Goal: Transaction & Acquisition: Purchase product/service

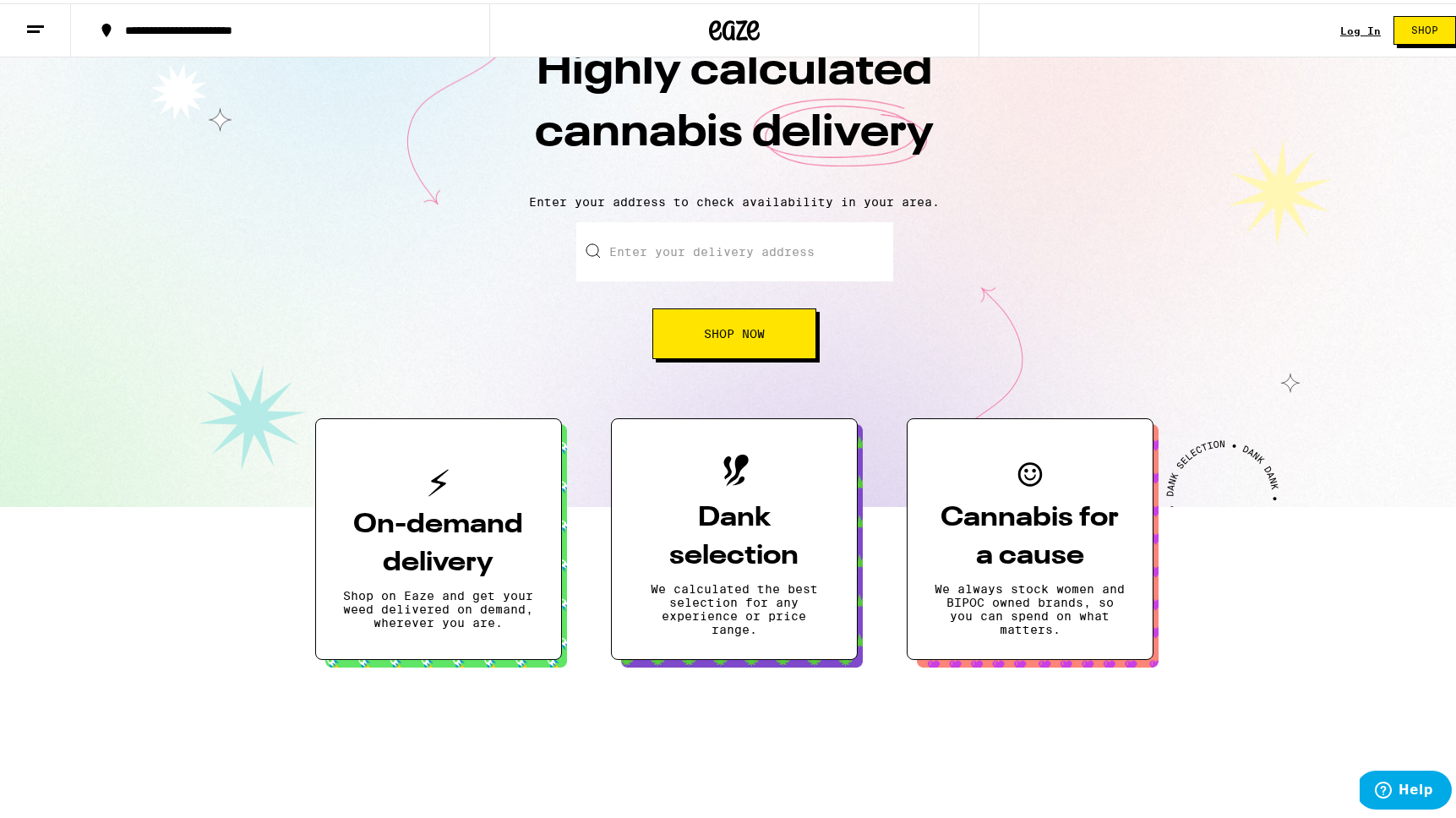
scroll to position [58, 0]
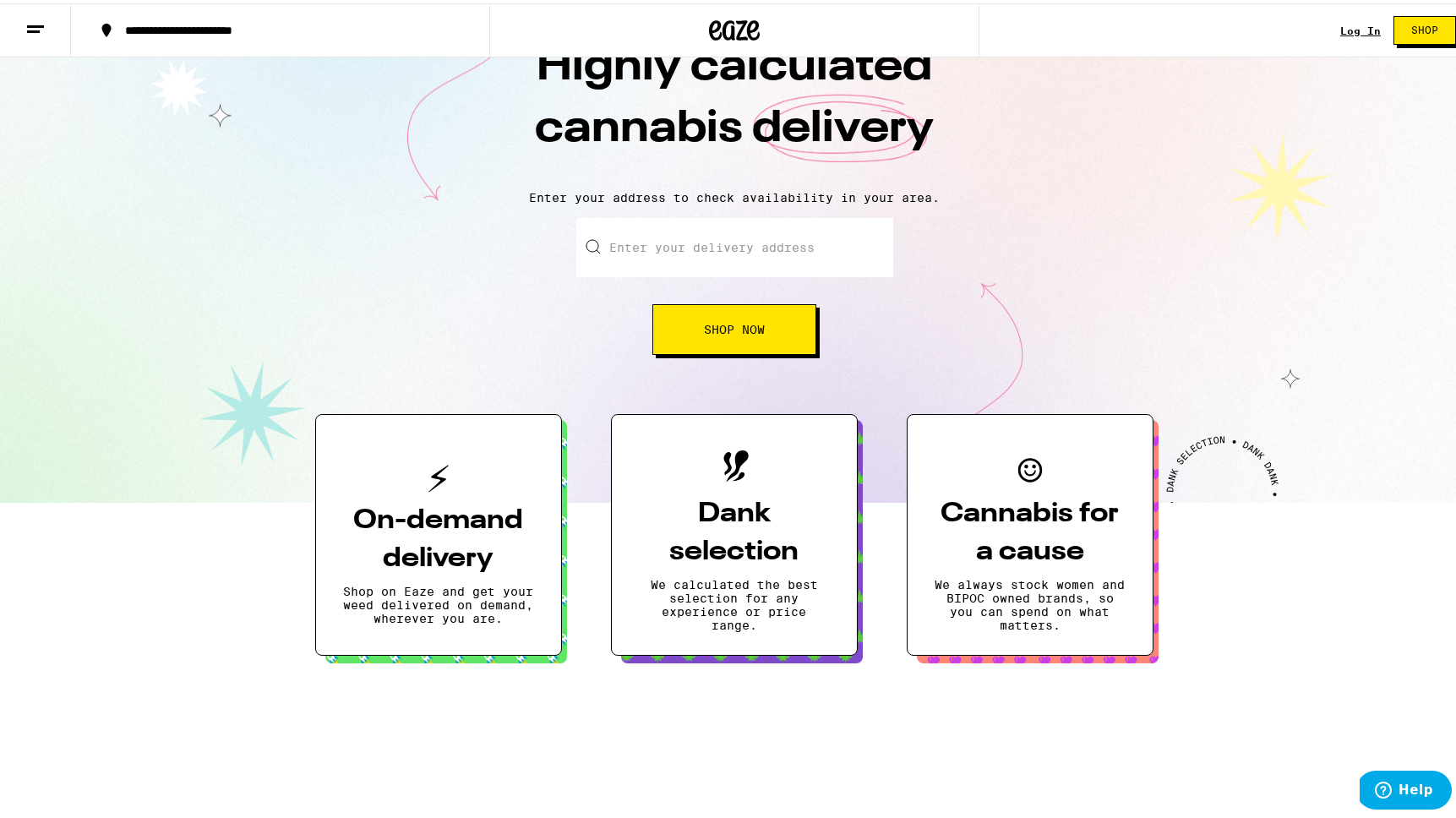
click at [36, 29] on icon at bounding box center [35, 26] width 21 height 21
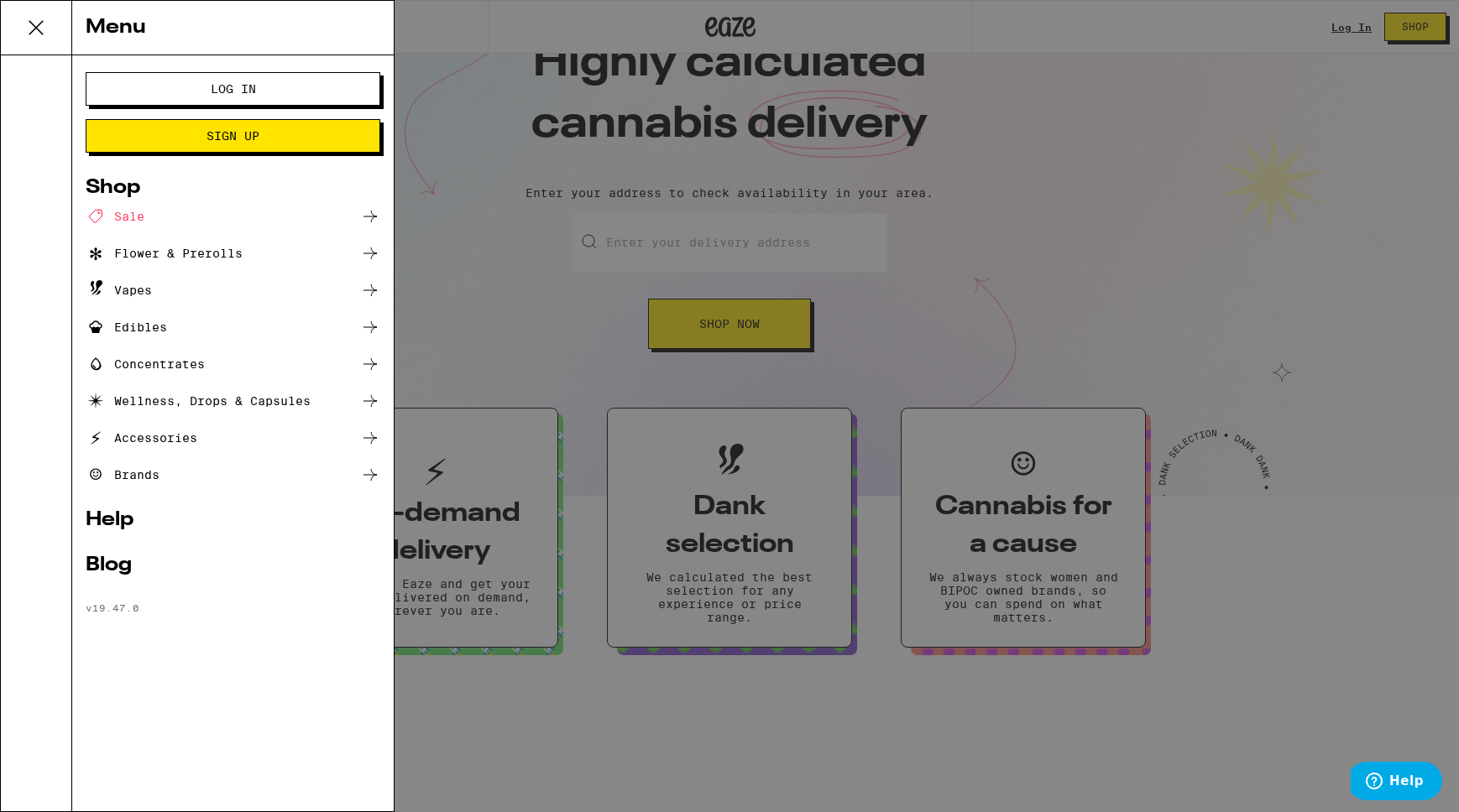
click at [135, 479] on div "Brands" at bounding box center [122, 475] width 74 height 20
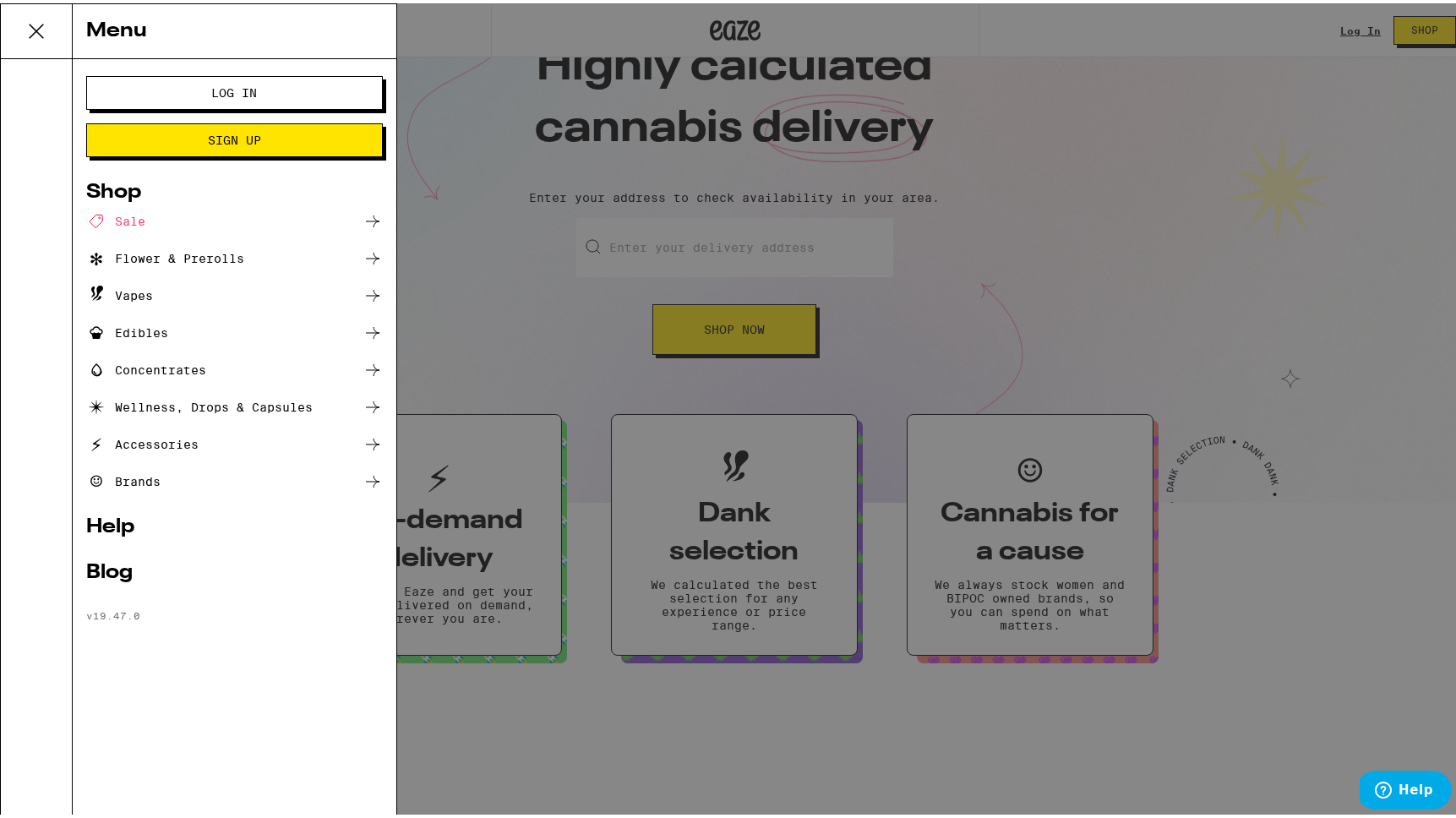
scroll to position [0, 0]
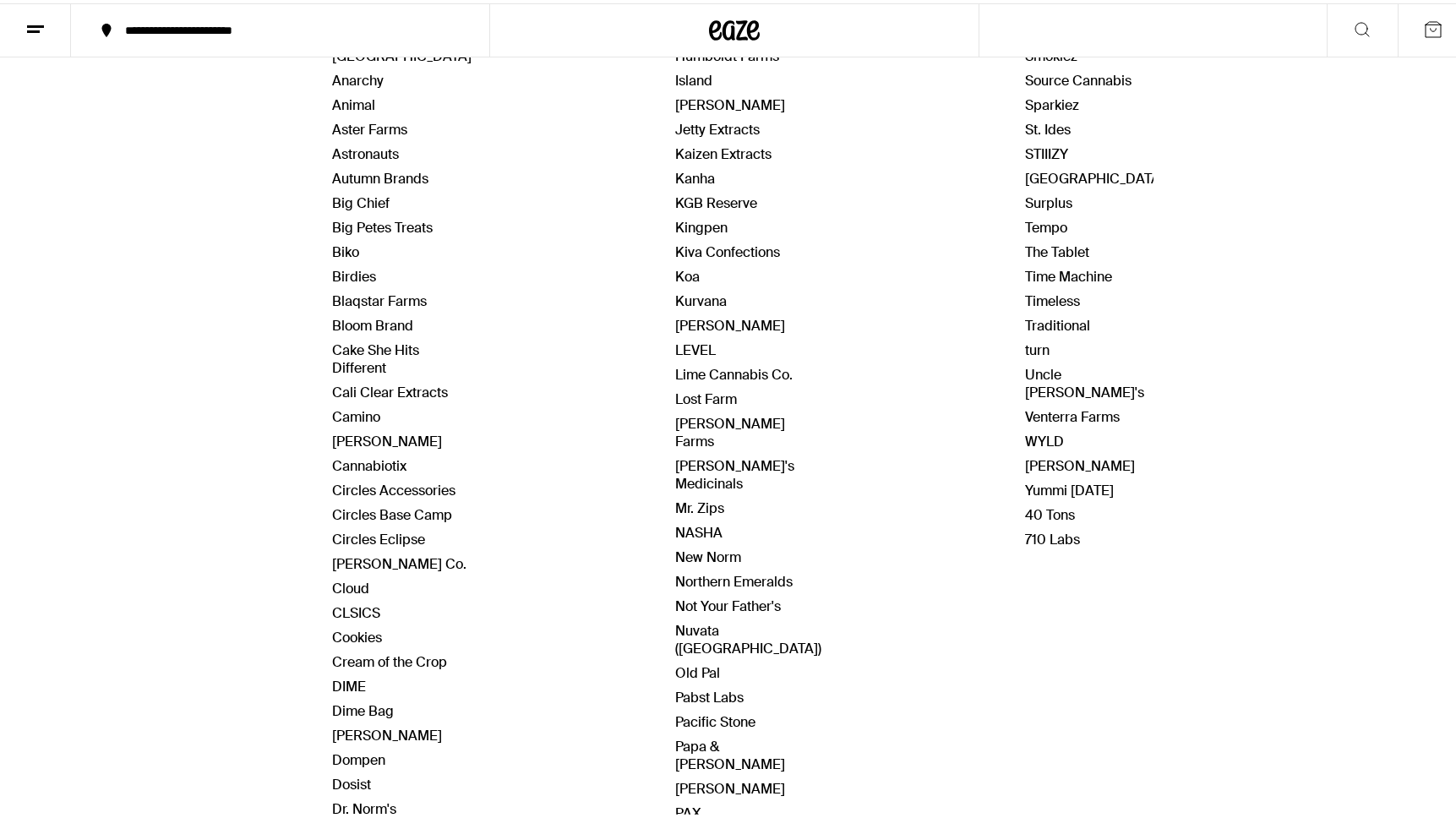
scroll to position [373, 0]
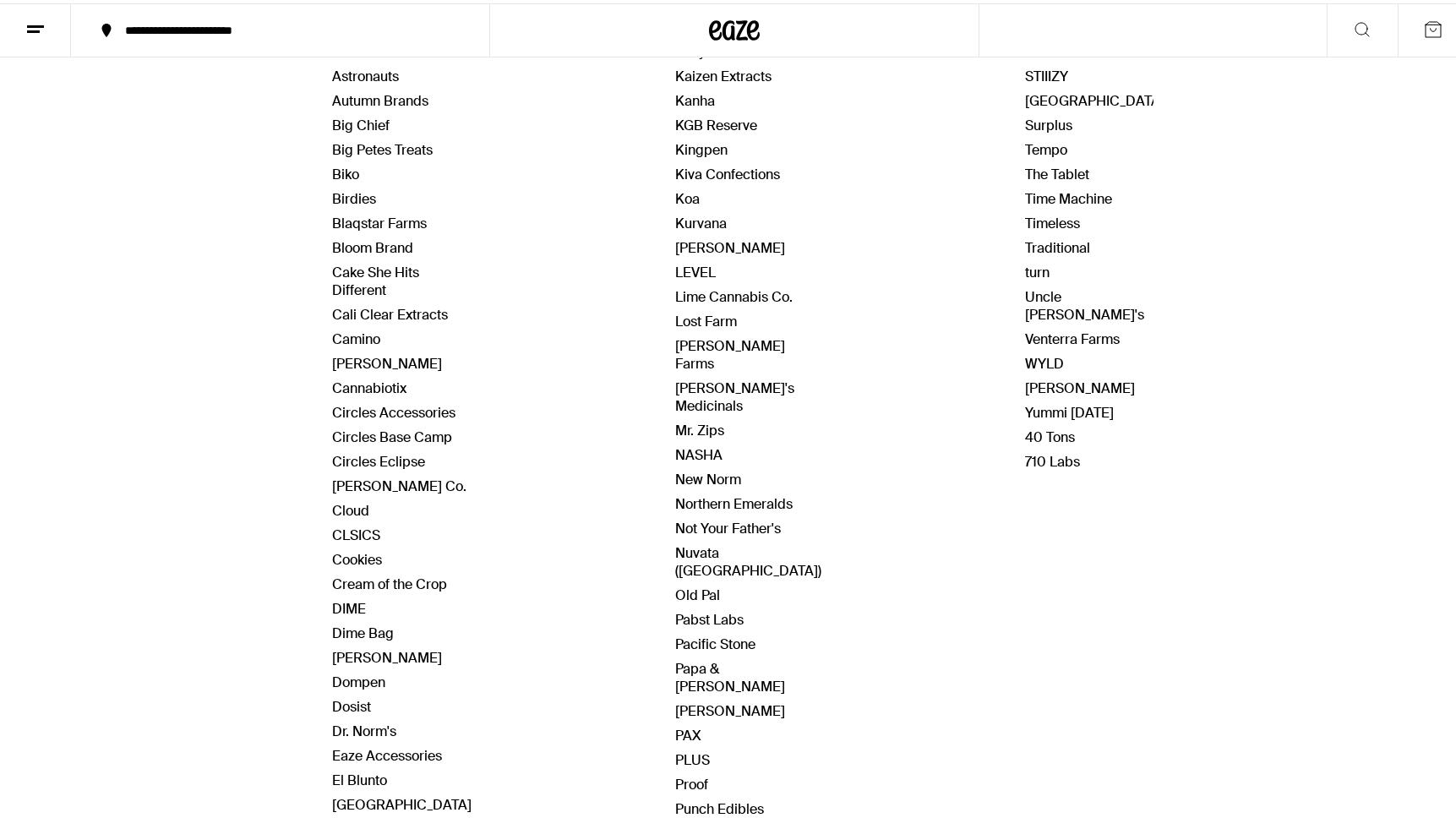
click at [712, 817] on link "Pure Beauty" at bounding box center [712, 830] width 75 height 18
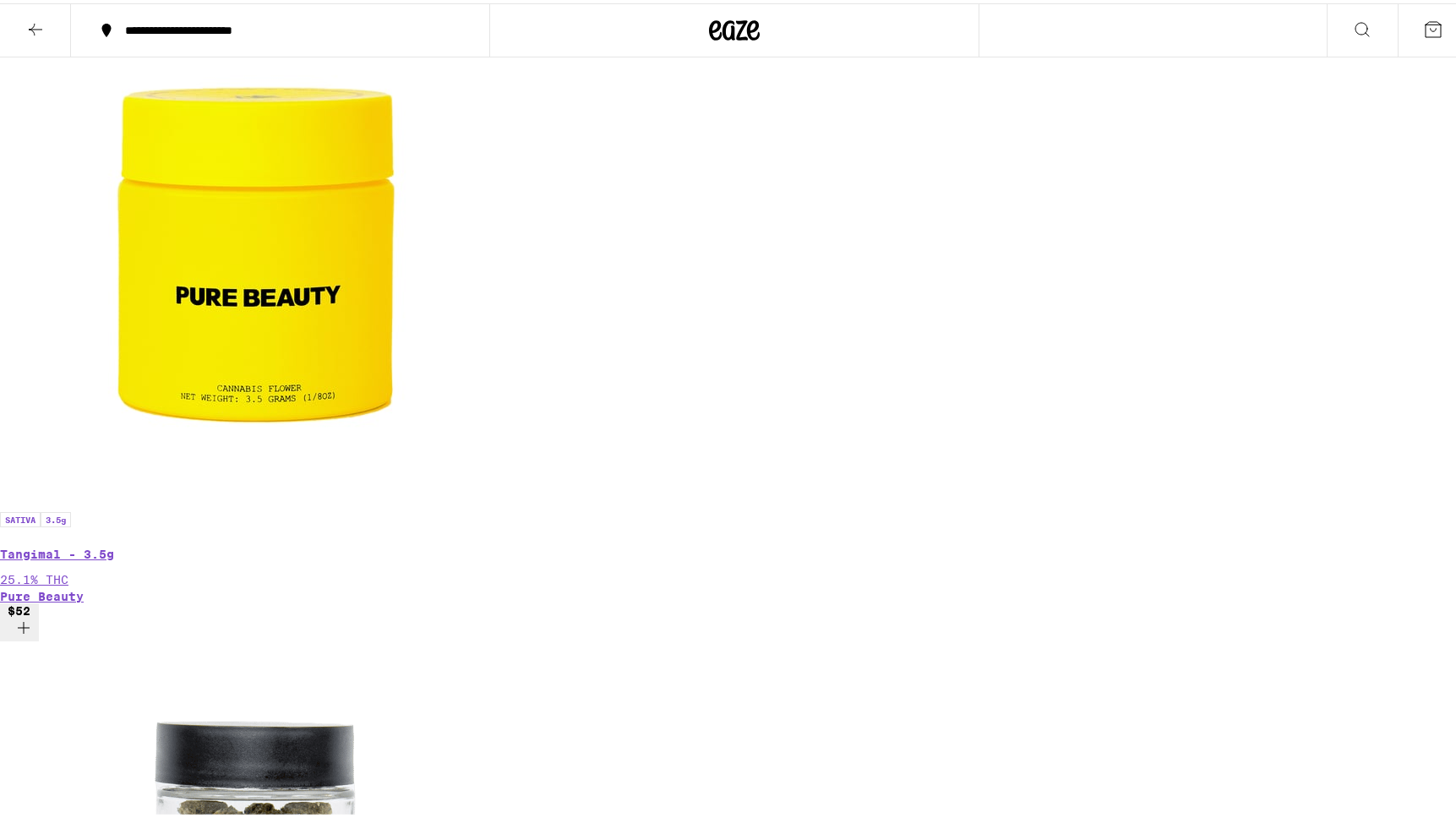
scroll to position [2870, 0]
